Goal: Find specific page/section: Find specific page/section

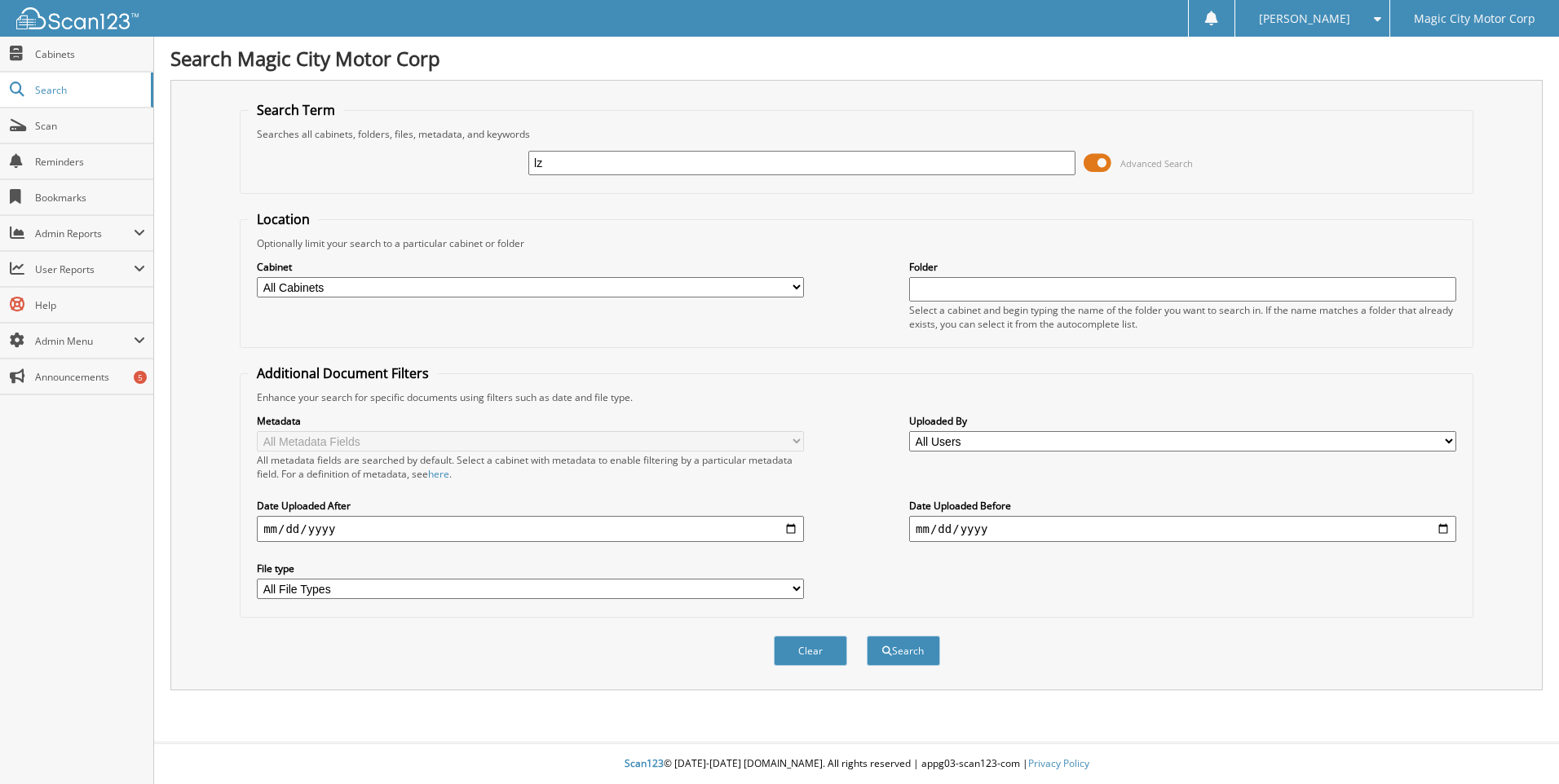
type input "l"
type input "LZ101394"
click at [867, 636] on button "Search" at bounding box center [903, 651] width 73 height 30
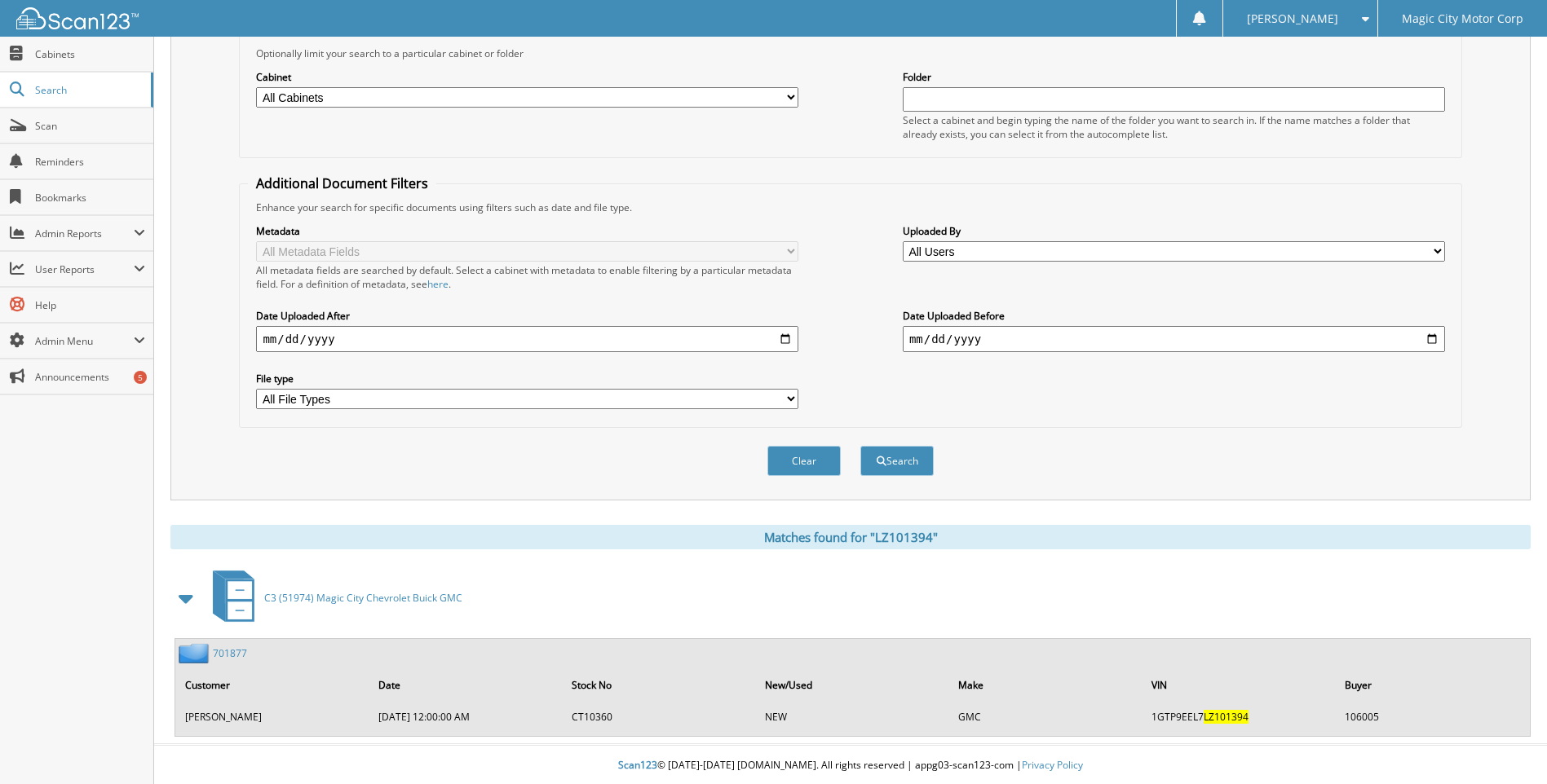
scroll to position [193, 0]
click at [234, 654] on link "701877" at bounding box center [229, 651] width 35 height 14
